Goal: Task Accomplishment & Management: Complete application form

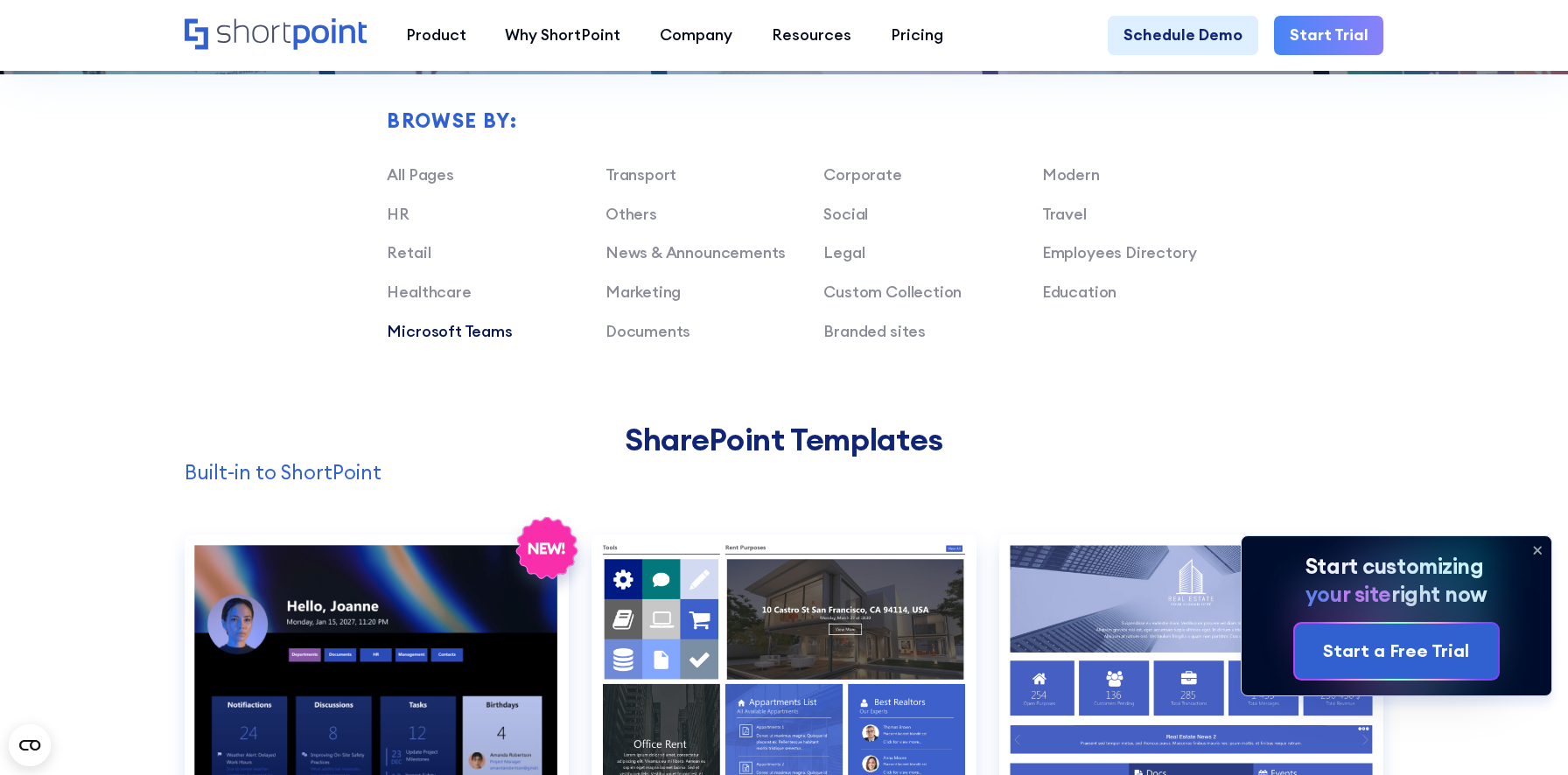
scroll to position [1303, 0]
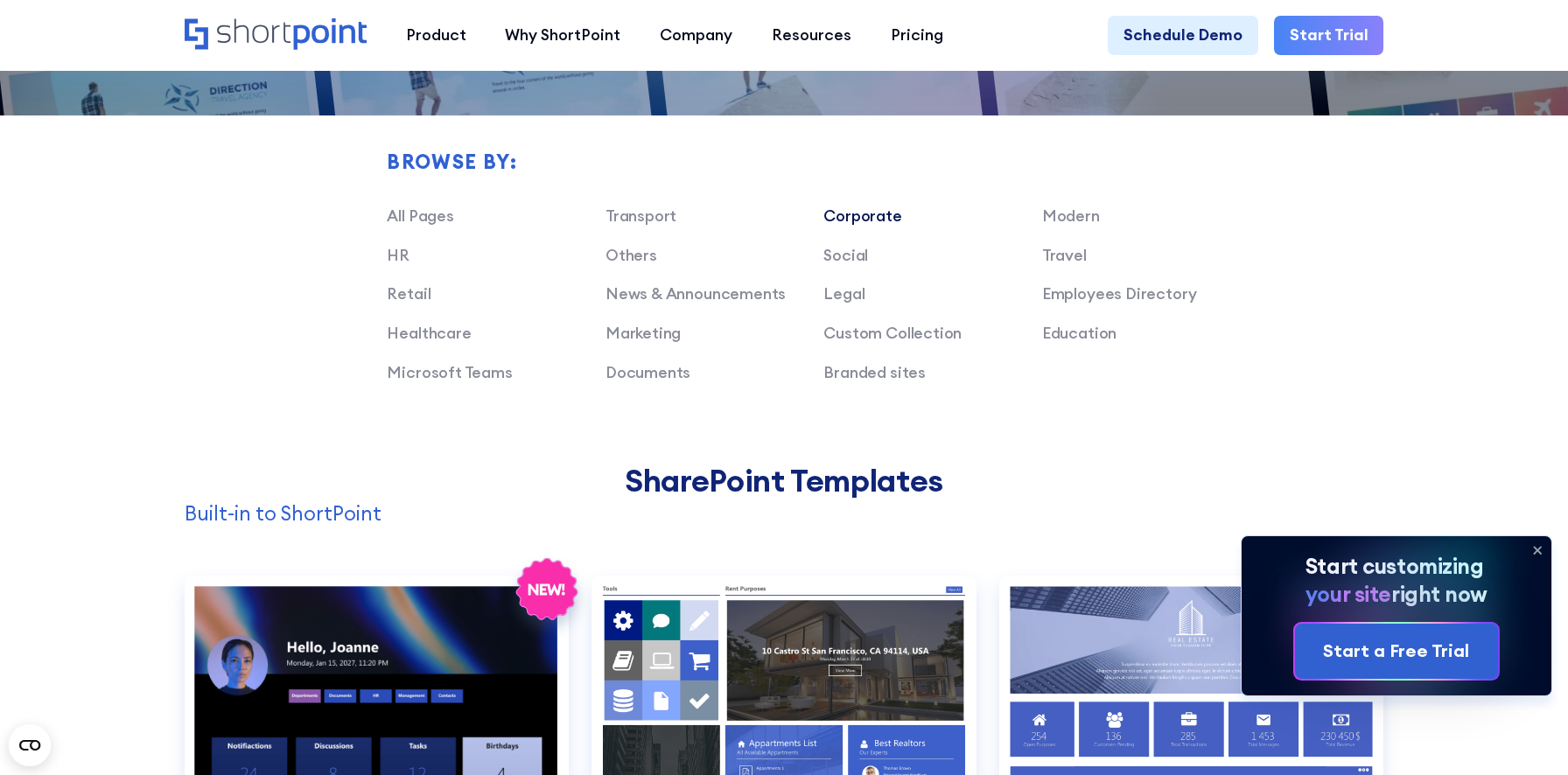
click at [831, 212] on link "Corporate" at bounding box center [862, 216] width 78 height 20
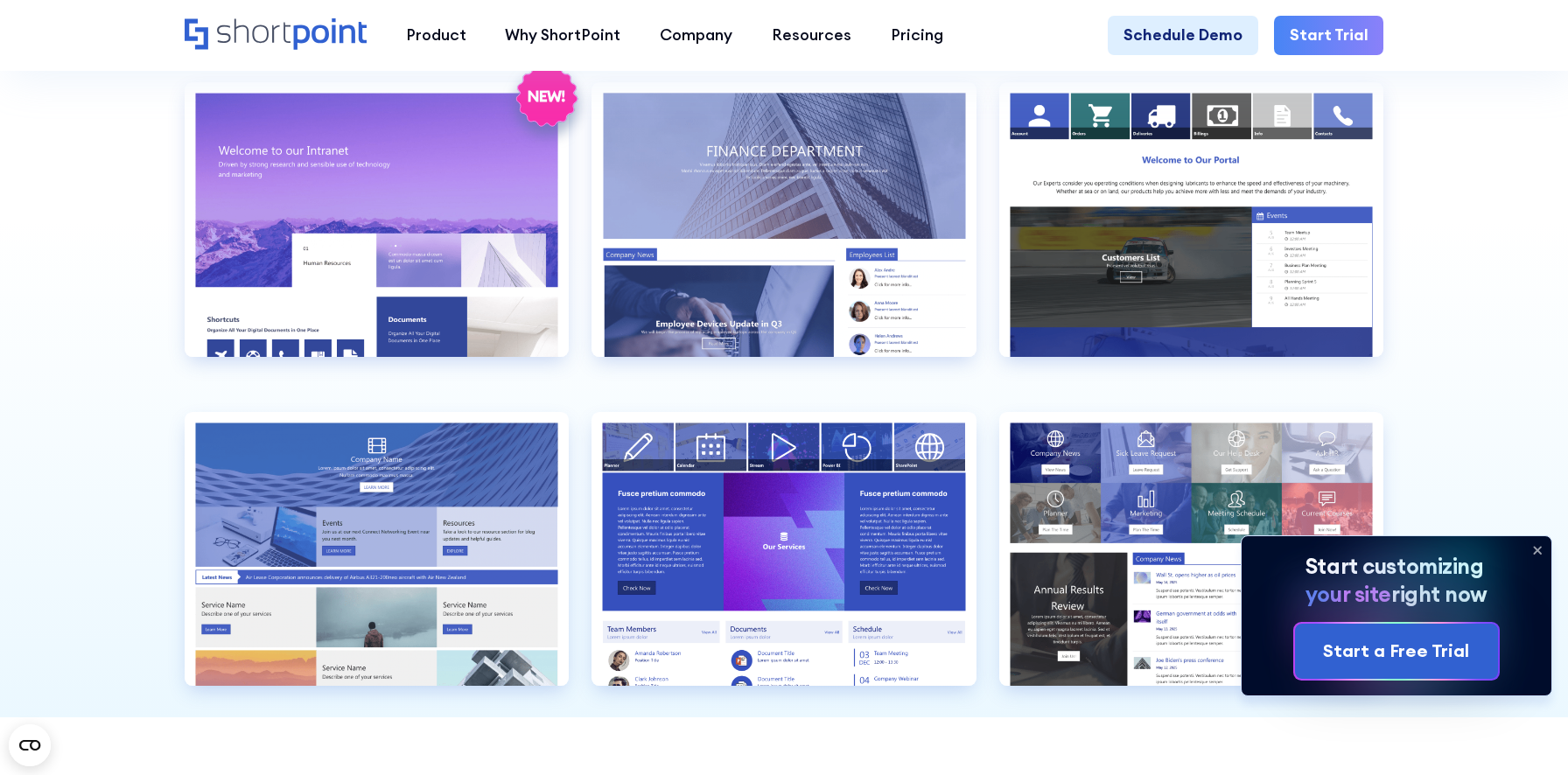
scroll to position [1772, 0]
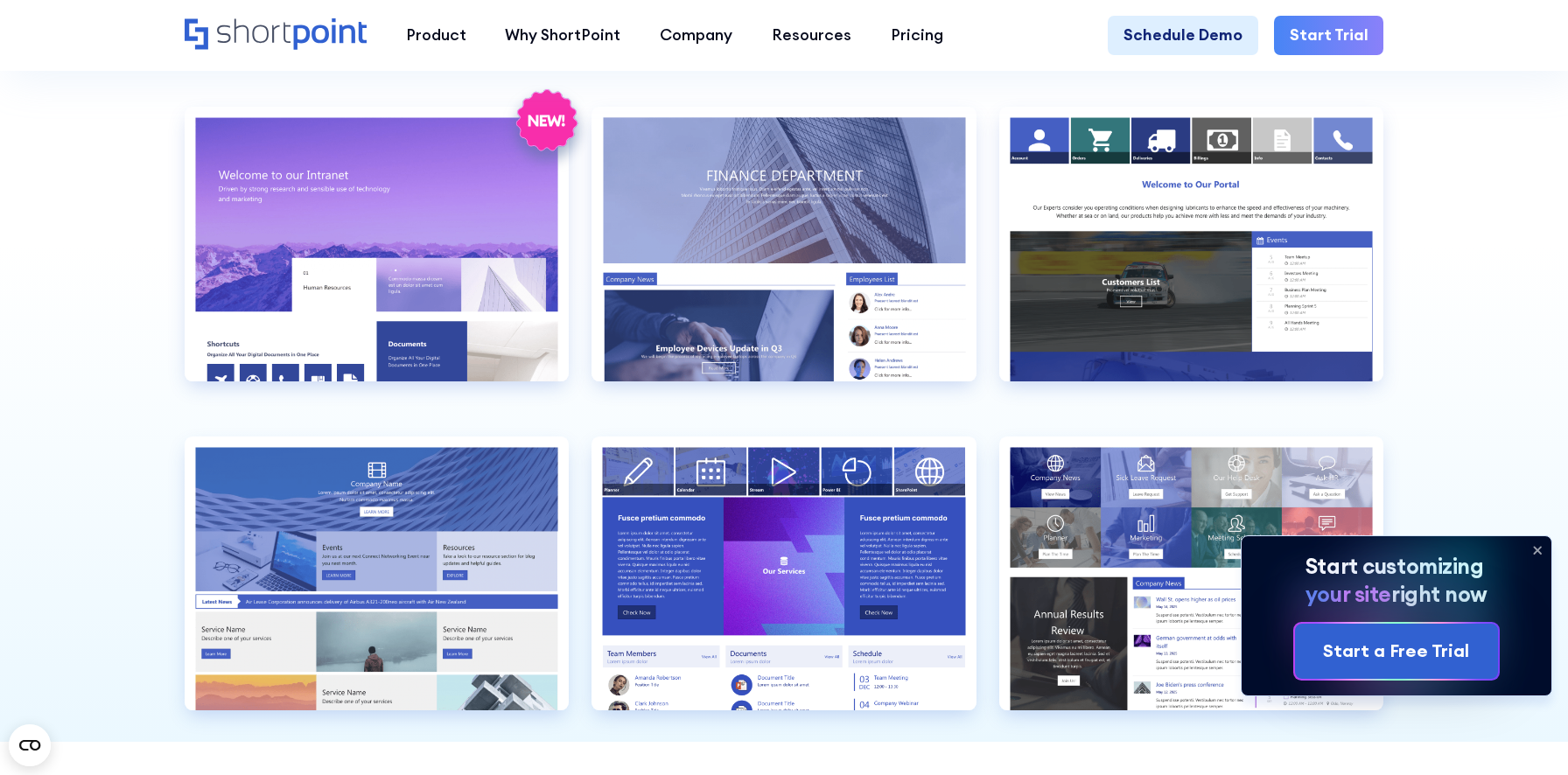
click at [1537, 548] on icon at bounding box center [1537, 551] width 28 height 28
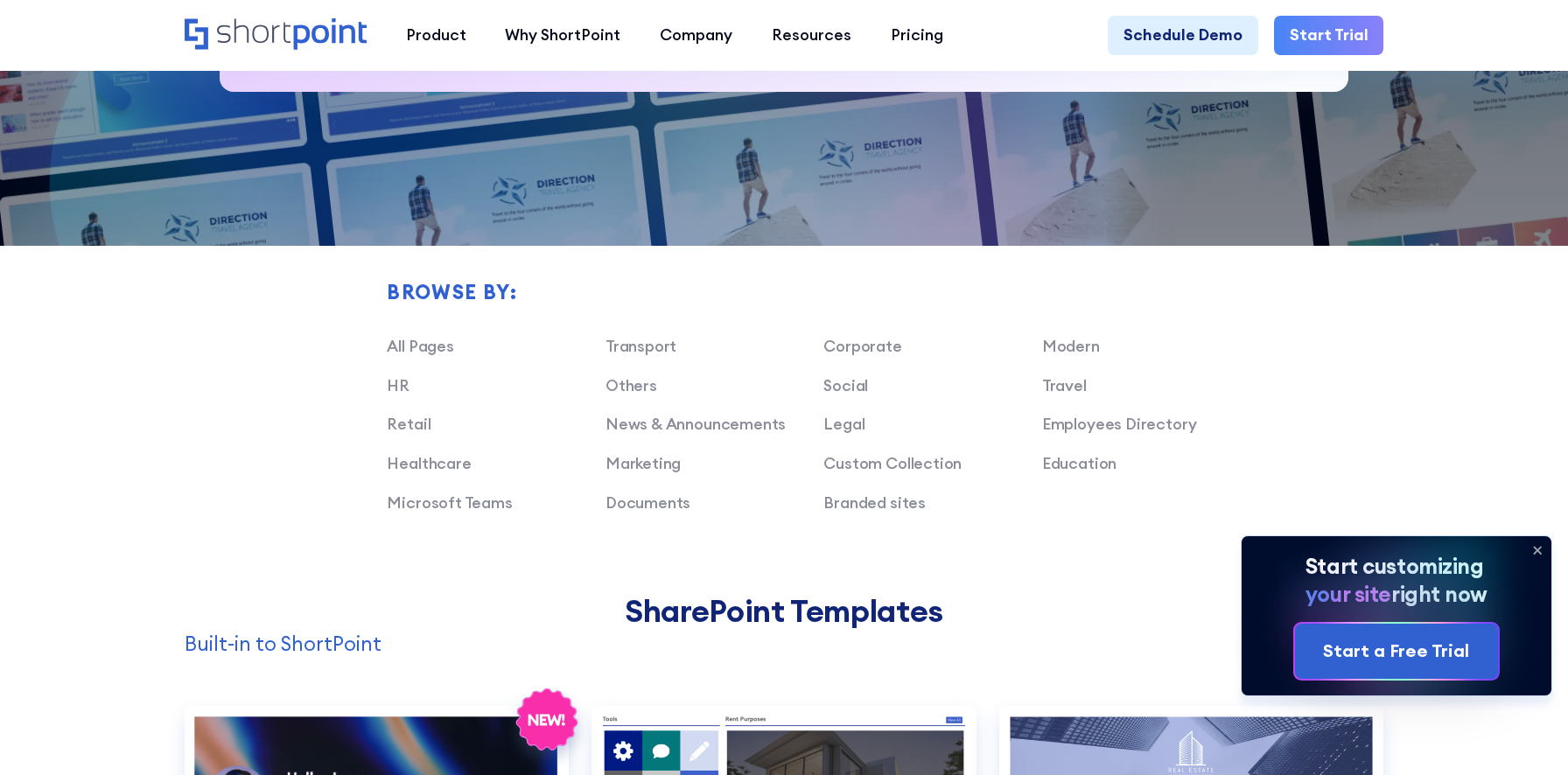
scroll to position [1159, 0]
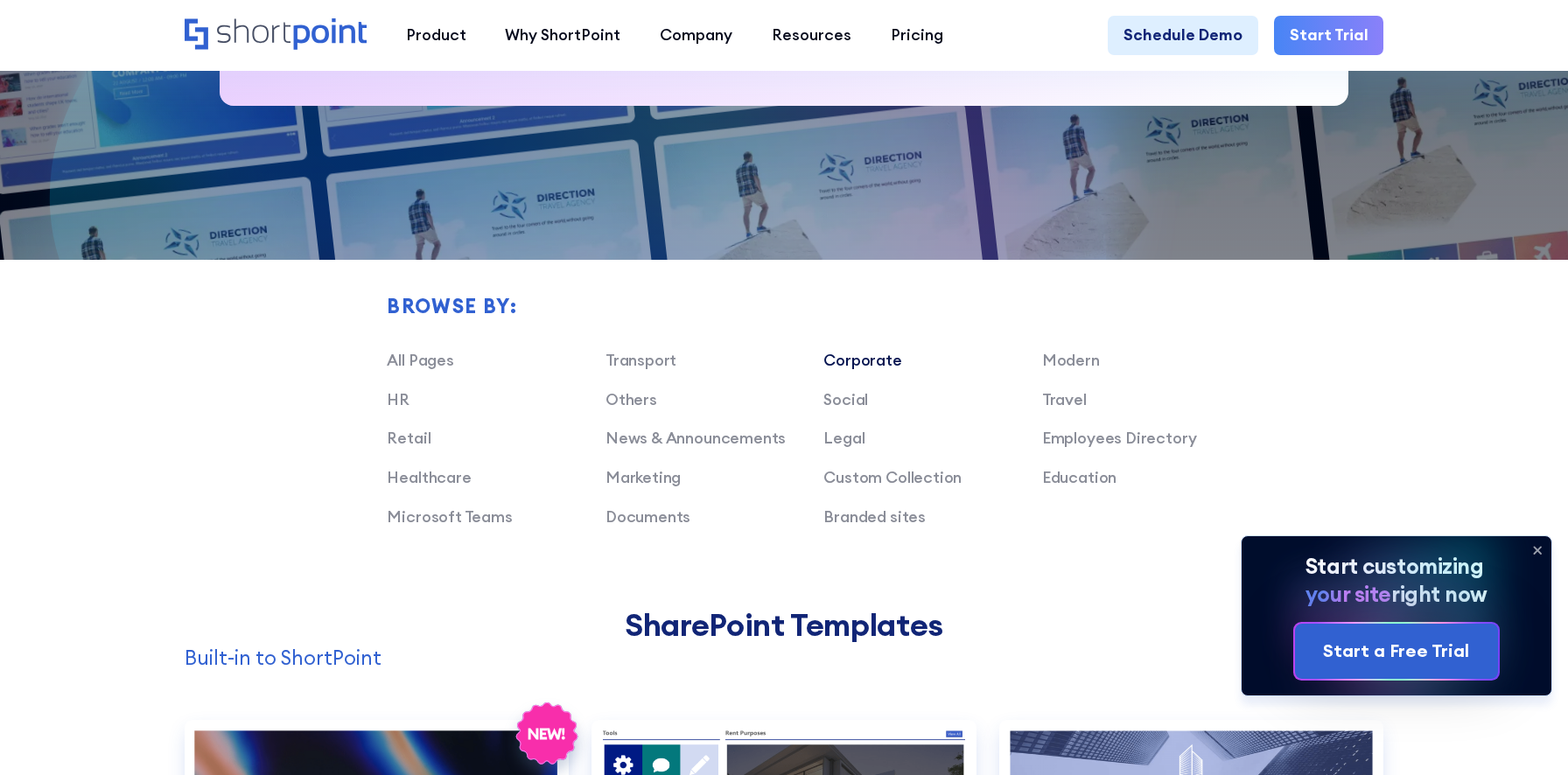
click at [855, 353] on link "Corporate" at bounding box center [862, 360] width 78 height 20
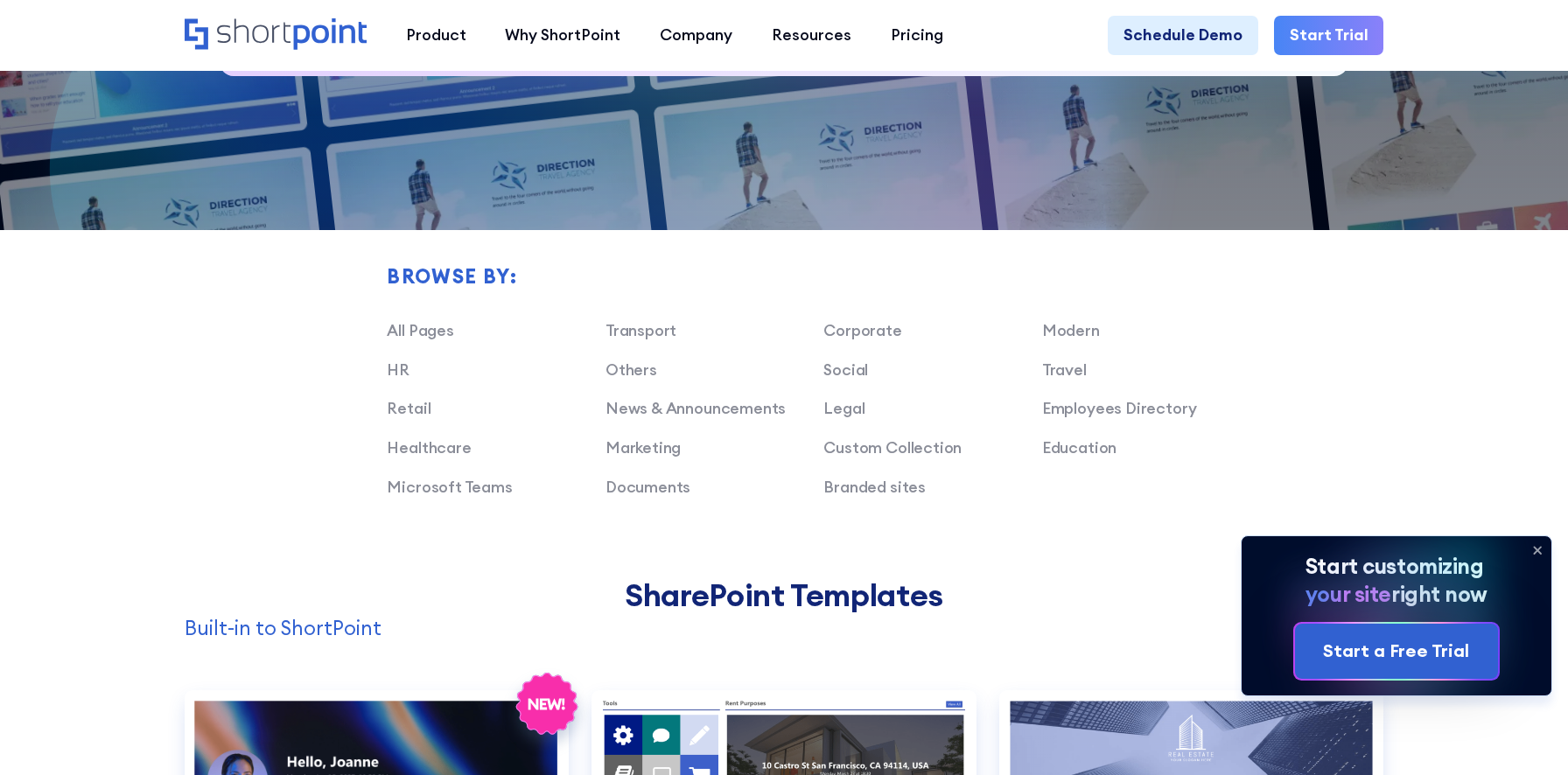
scroll to position [1193, 0]
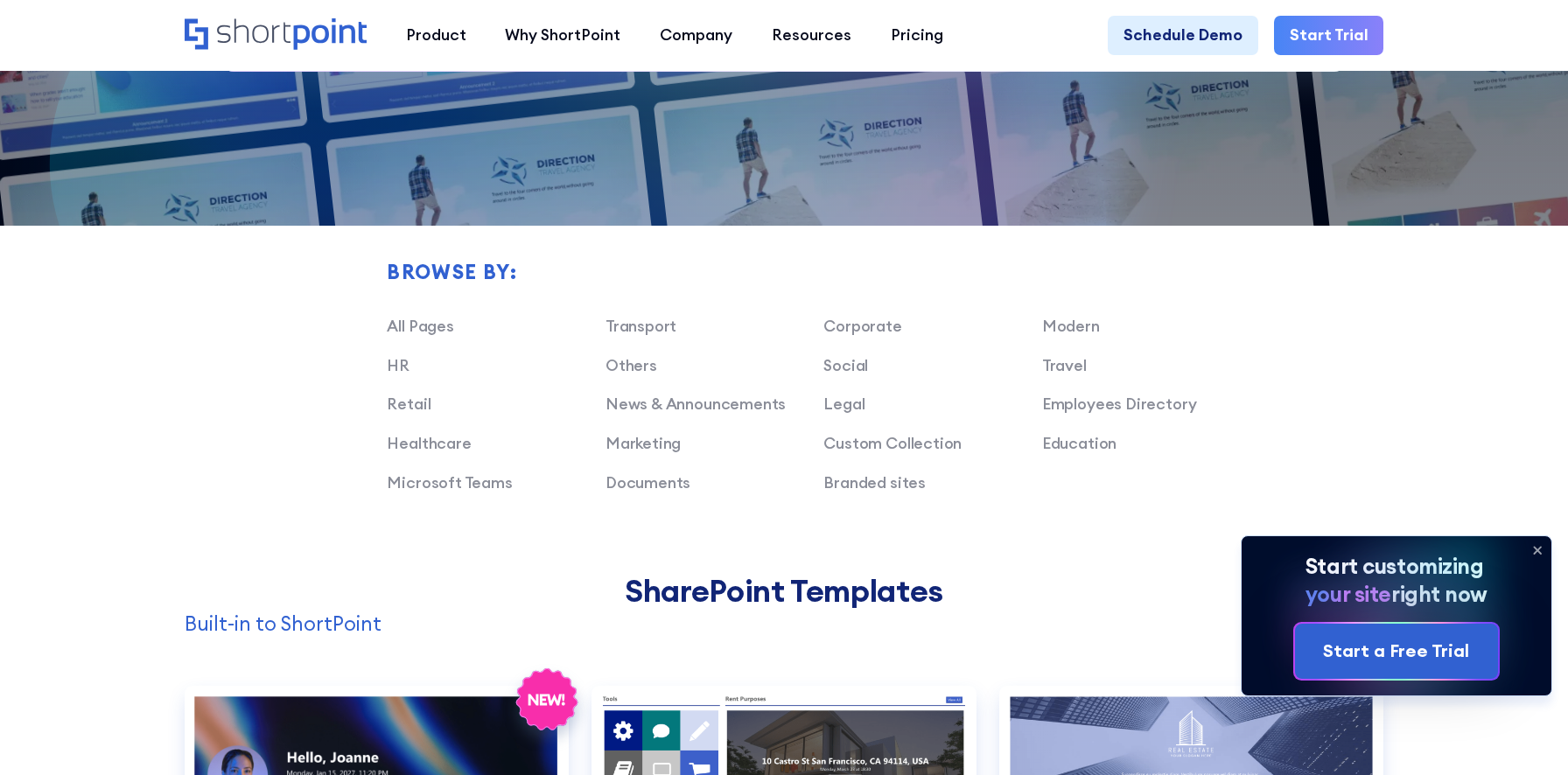
click at [789, 253] on div "Browse by: All Pages Transport Corporate Modern HR Others Social Travel Retail …" at bounding box center [784, 323] width 1199 height 502
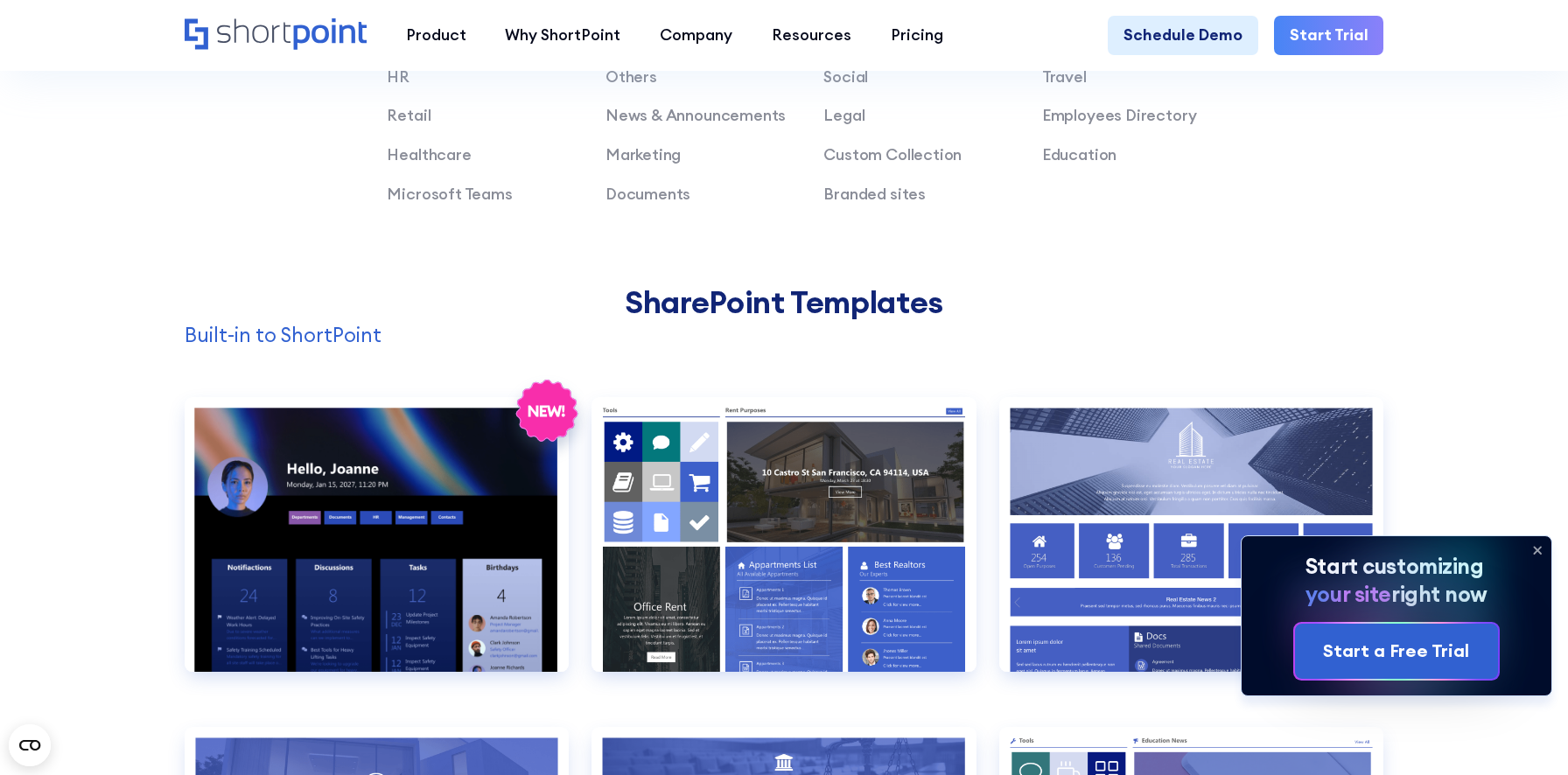
scroll to position [1189, 0]
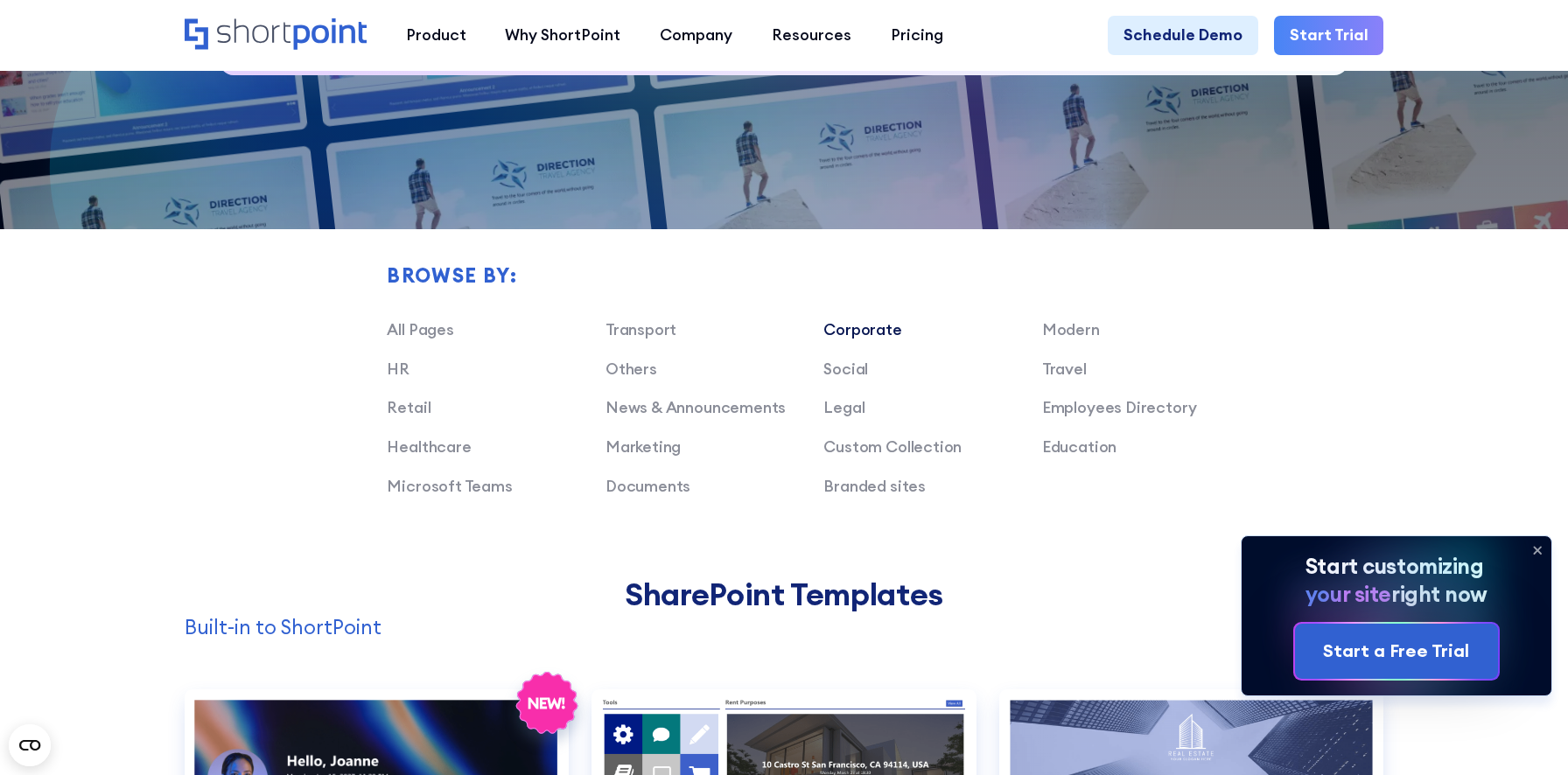
click at [833, 323] on link "Corporate" at bounding box center [862, 329] width 78 height 20
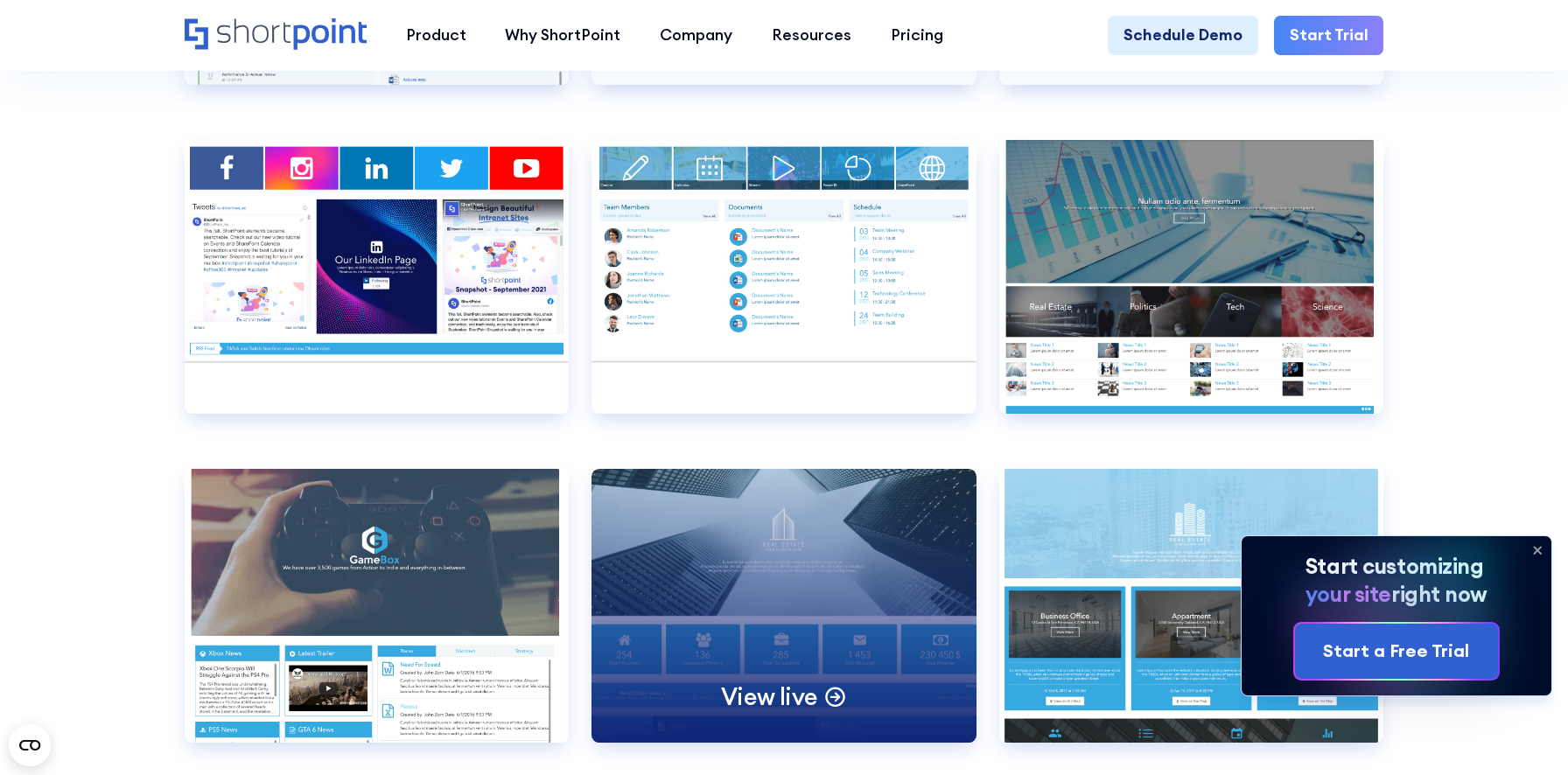
scroll to position [7805, 0]
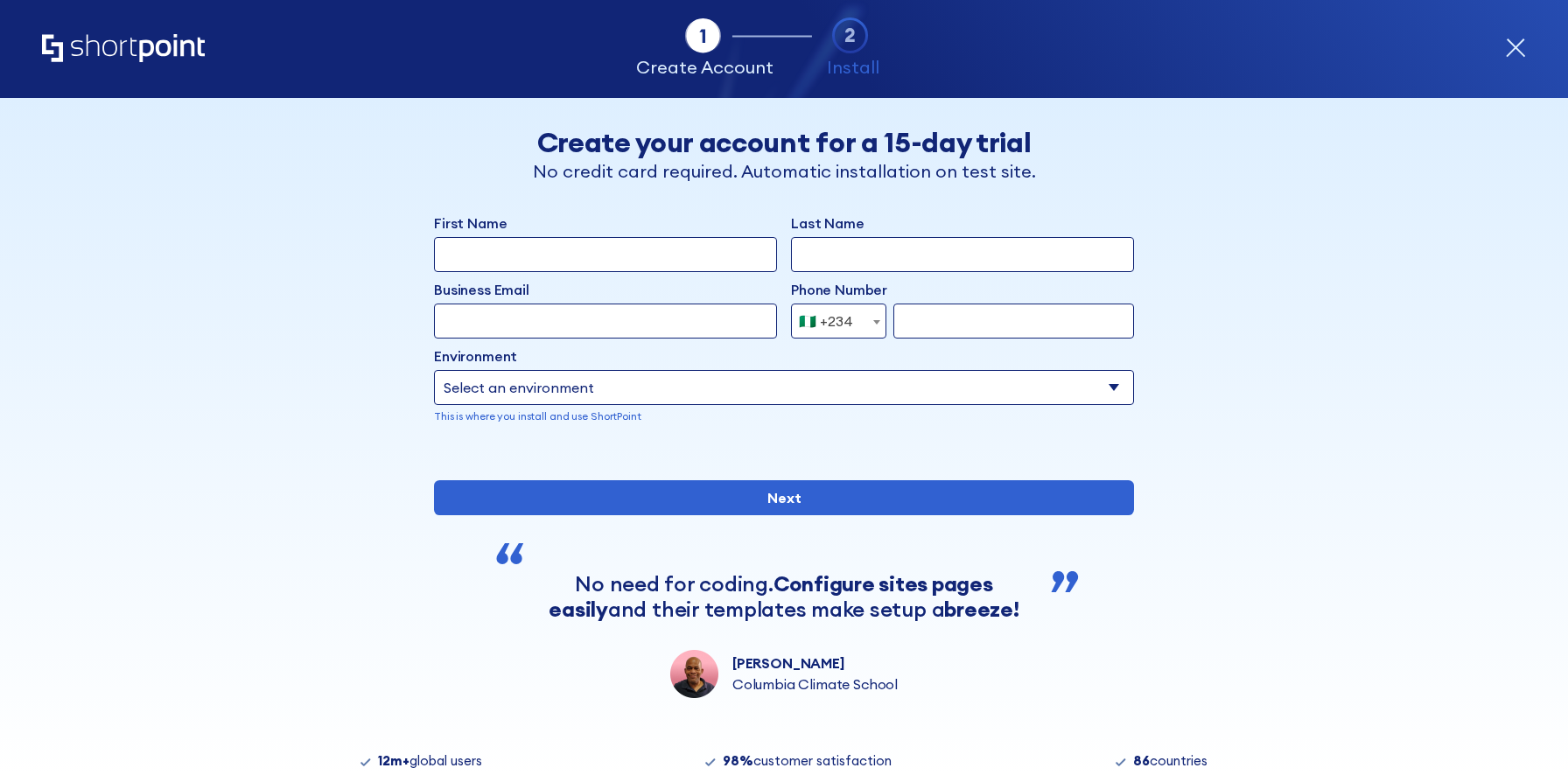
select select "+234"
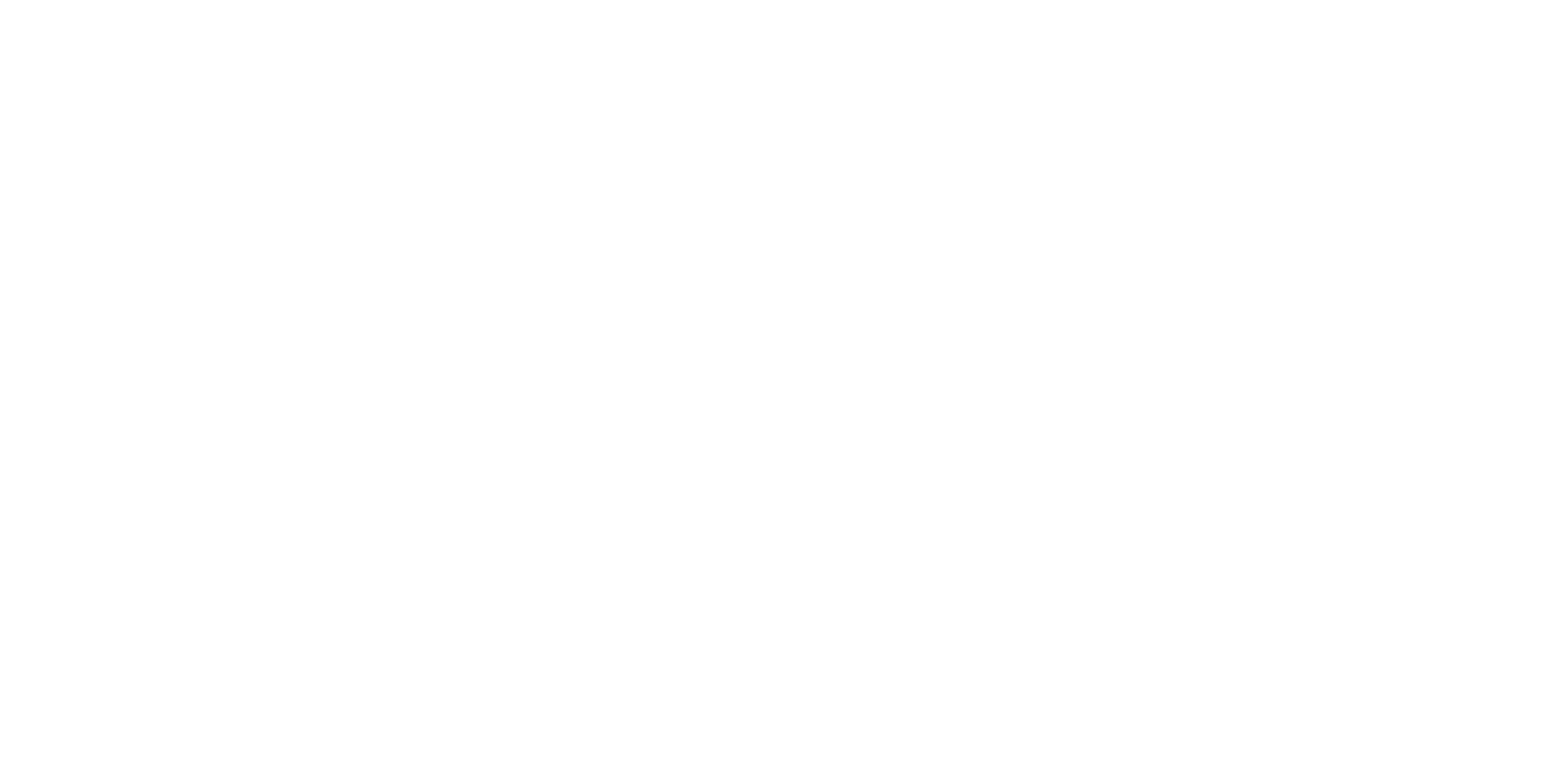
select select "+234"
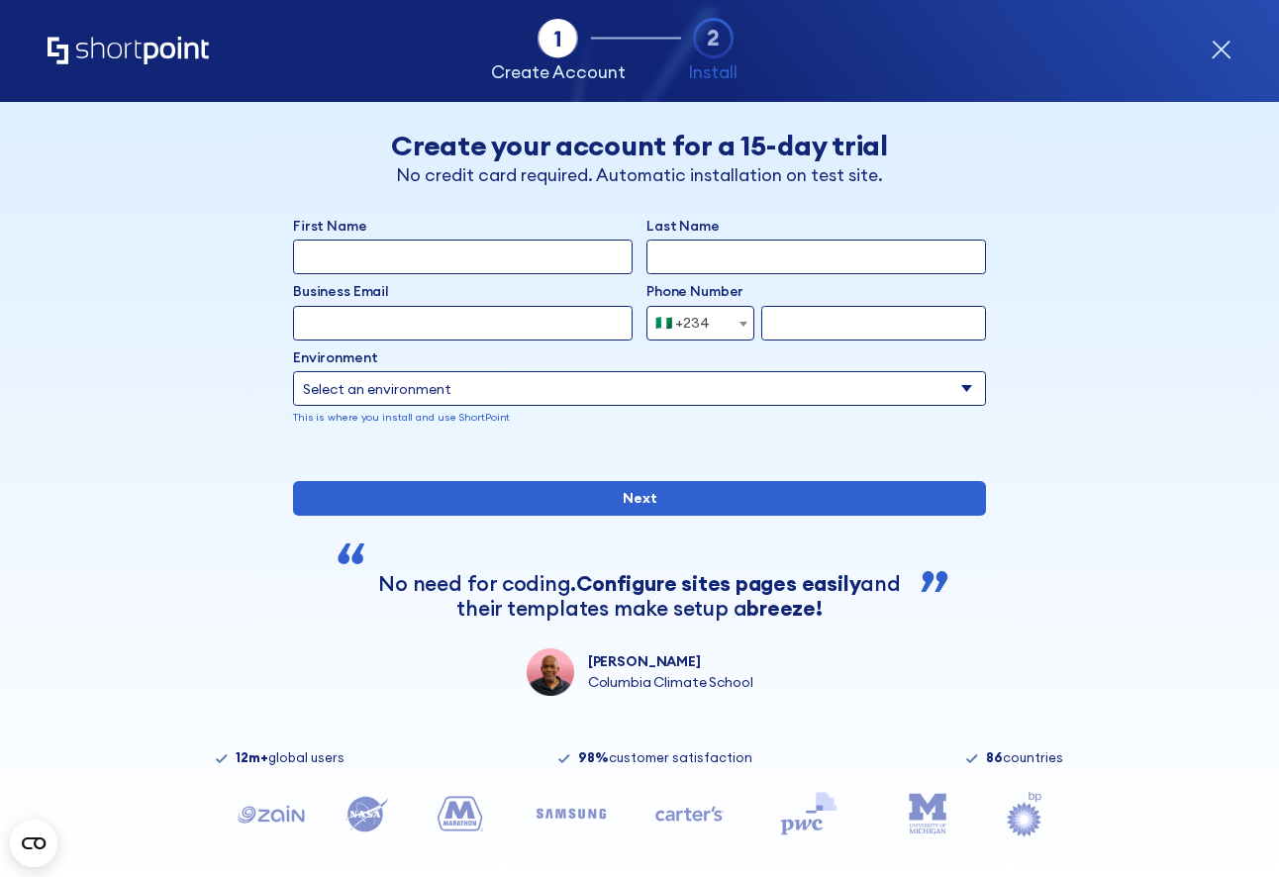
click at [519, 264] on input "First Name" at bounding box center [462, 257] width 339 height 35
type input "Temitayo"
click at [707, 255] on input "Last Name" at bounding box center [815, 257] width 339 height 35
type input "[DEMOGRAPHIC_DATA]"
click at [547, 319] on input "Business Email" at bounding box center [462, 323] width 339 height 35
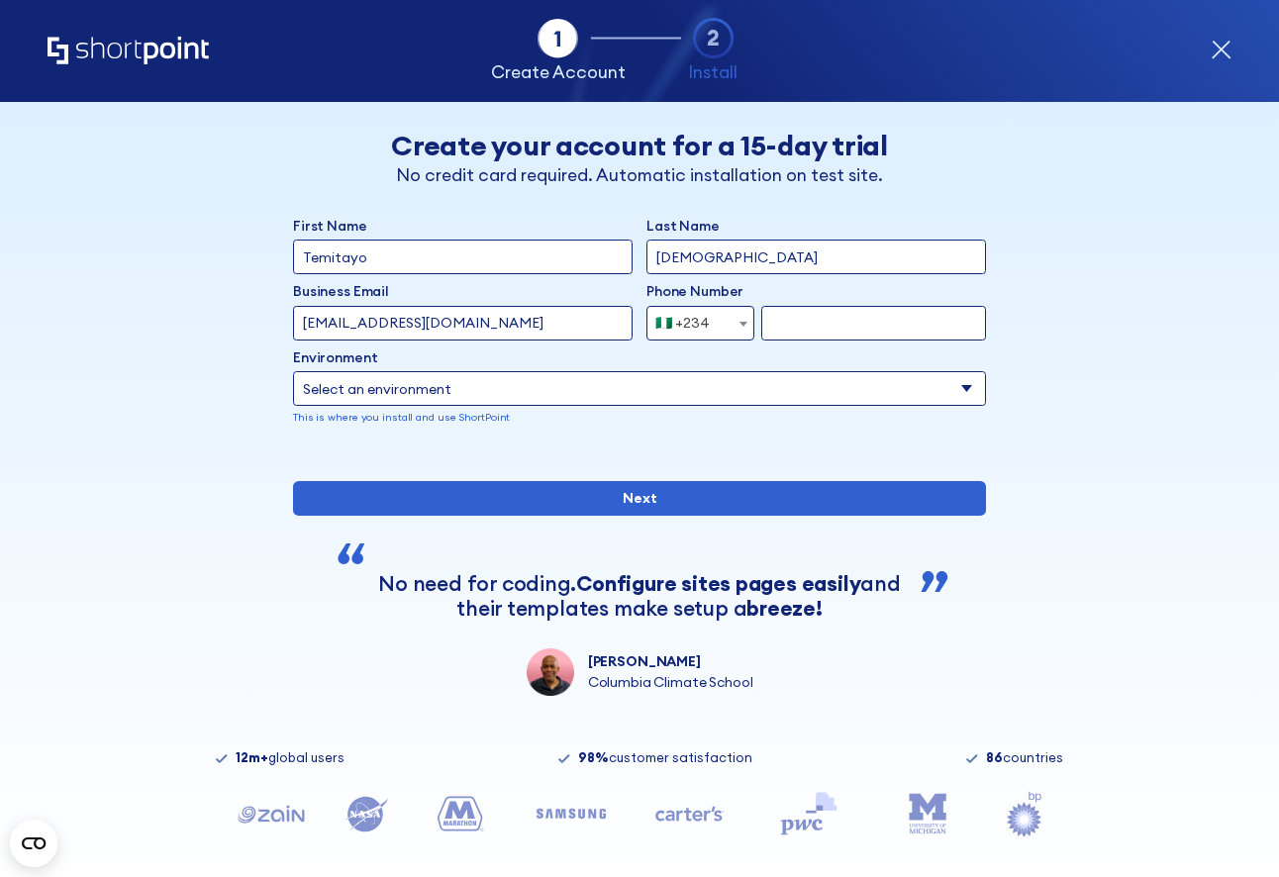
click at [362, 329] on input "[EMAIL_ADDRESS][DOMAIN_NAME]" at bounding box center [462, 323] width 339 height 35
type input "[EMAIL_ADDRESS][DOMAIN_NAME]"
click at [823, 320] on input "form" at bounding box center [873, 323] width 225 height 35
type input "8138927095"
click at [698, 375] on select "Select an environment Microsoft 365 SharePoint Online SharePoint 2019 (On-Premi…" at bounding box center [639, 388] width 693 height 35
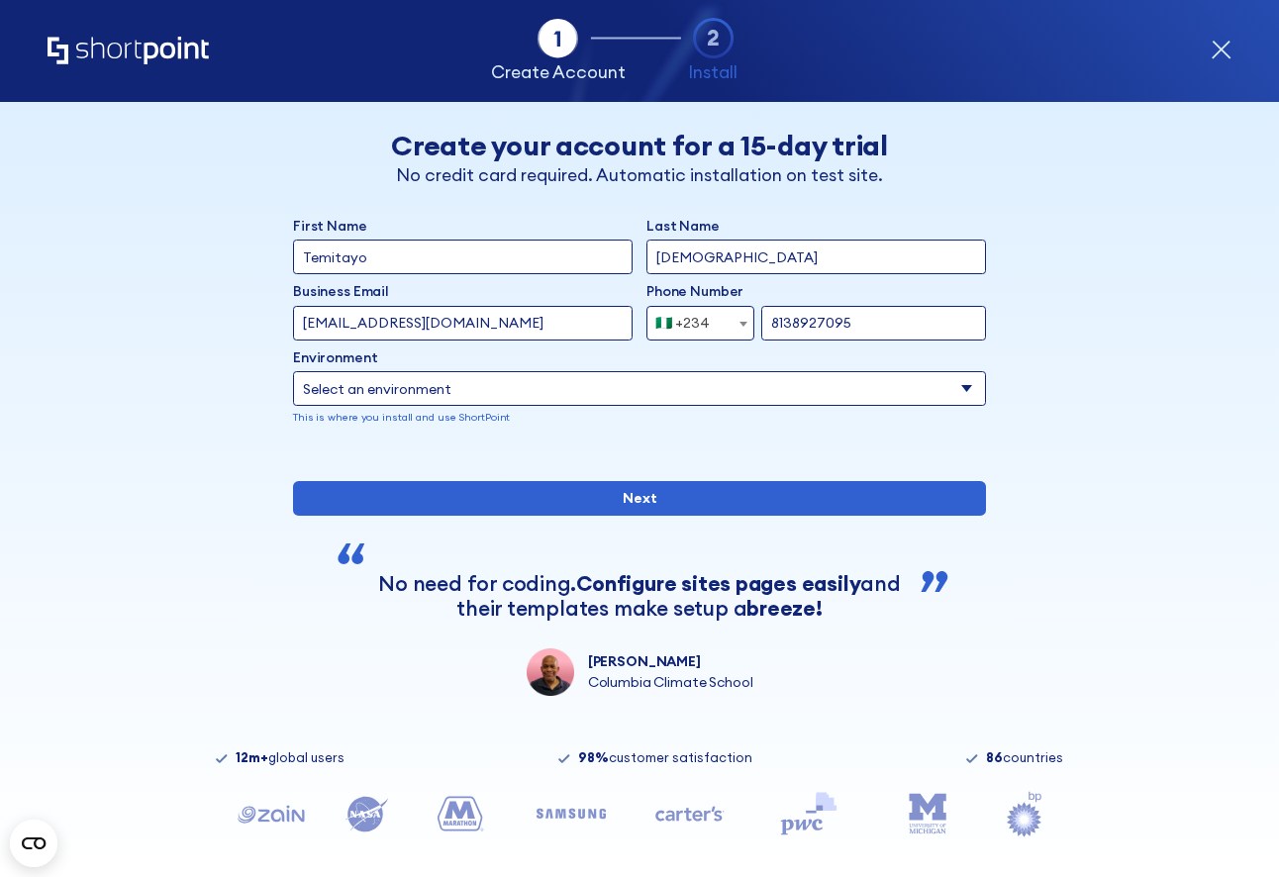
select select "Microsoft 365"
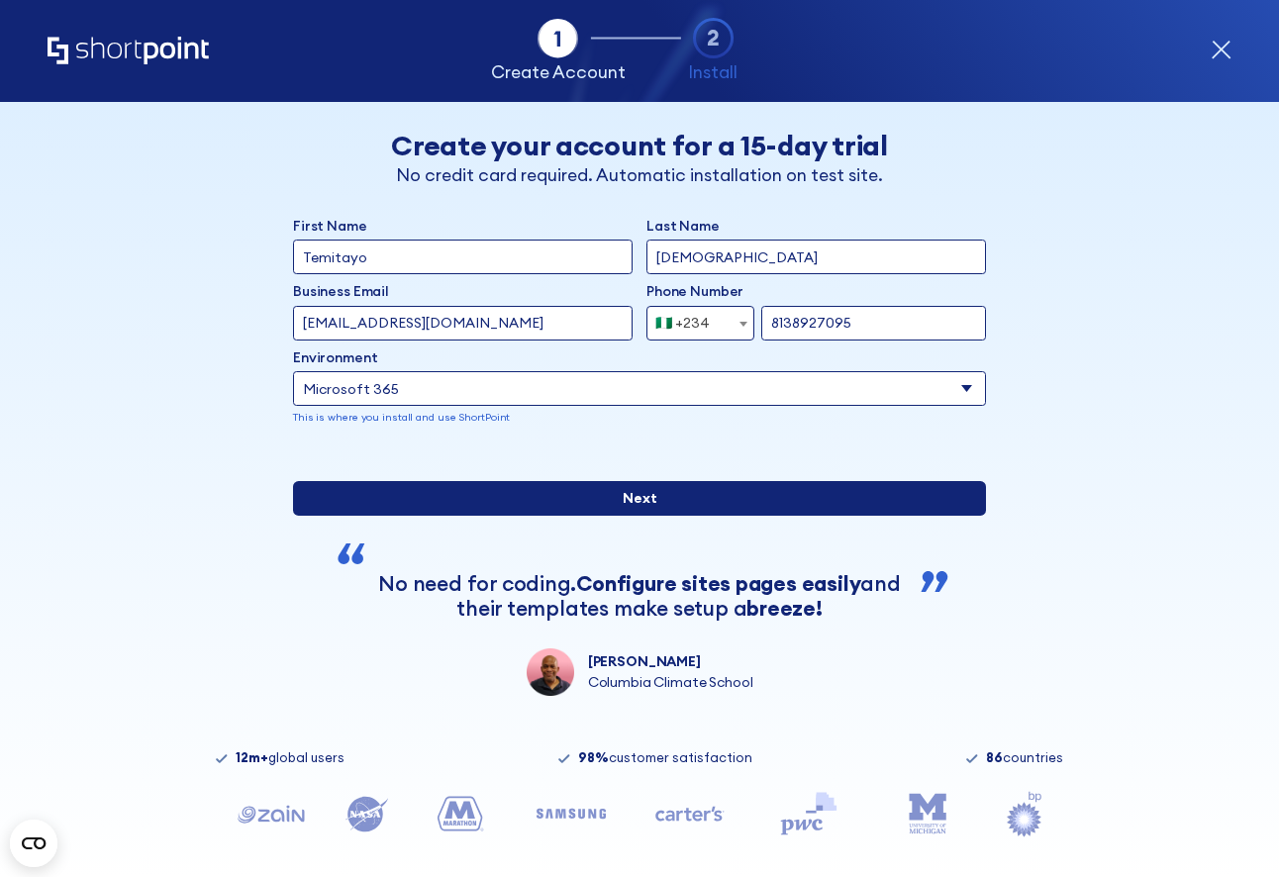
click at [672, 516] on input "Next" at bounding box center [639, 498] width 693 height 35
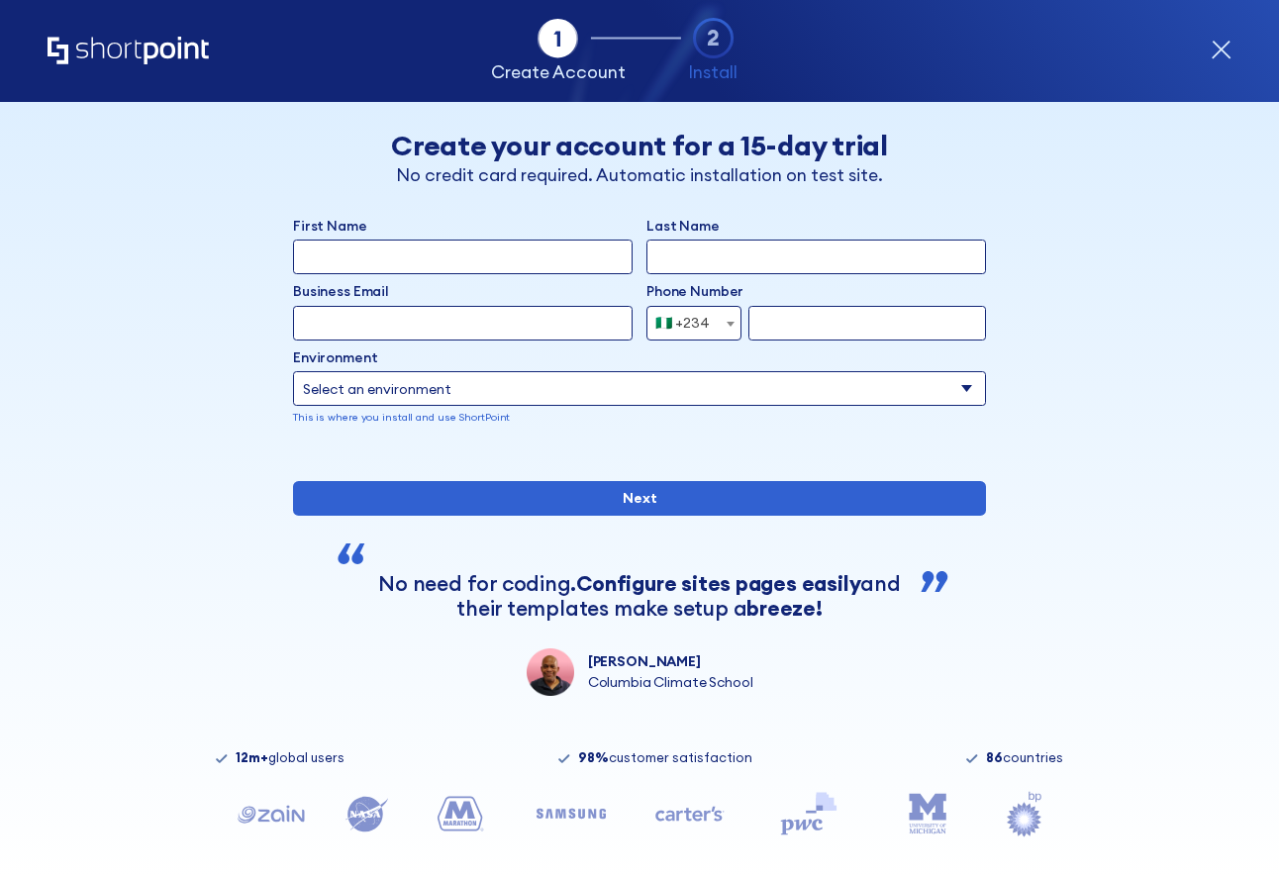
select select "+234"
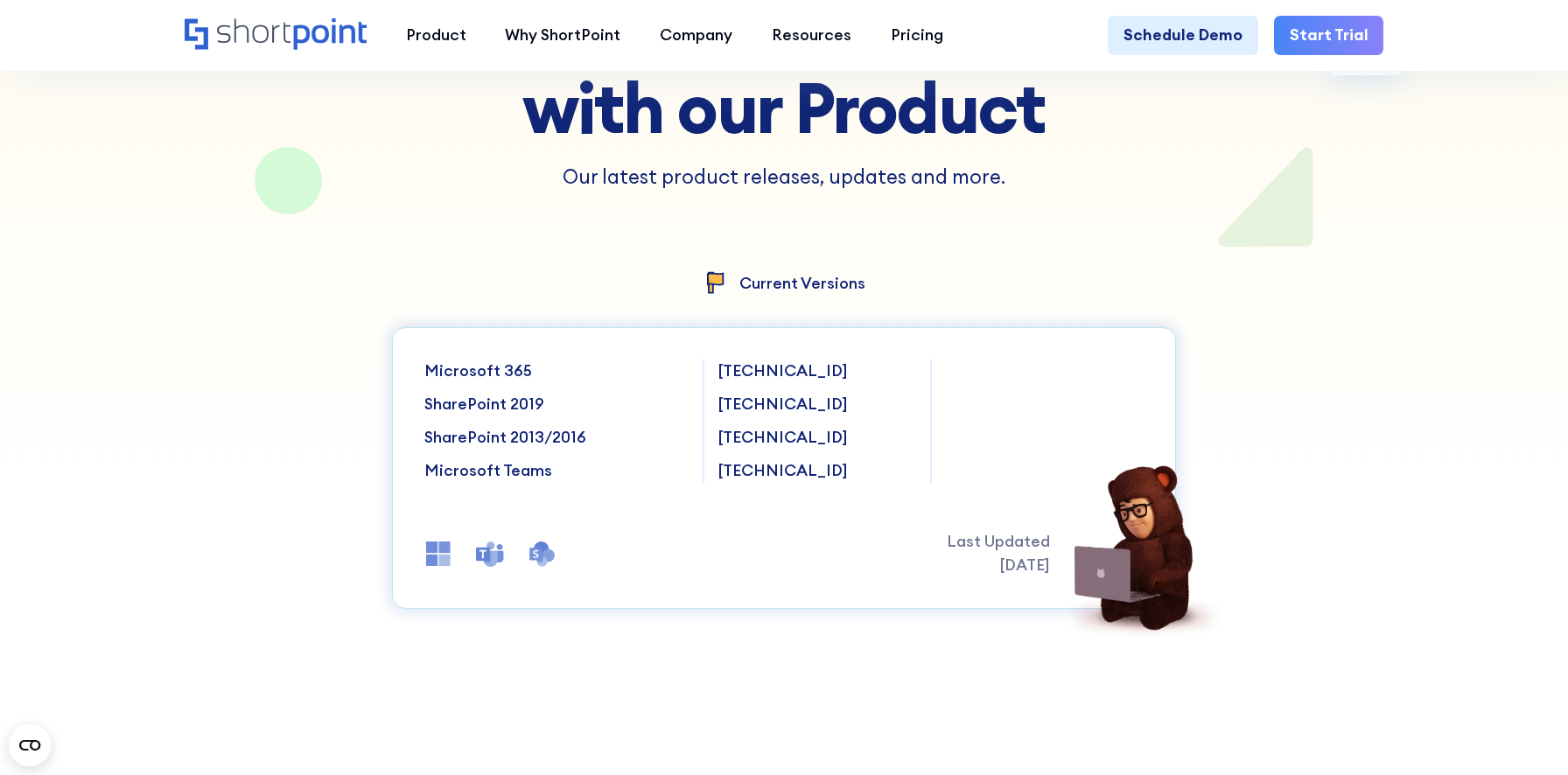
scroll to position [287, 0]
